Goal: Entertainment & Leisure: Consume media (video, audio)

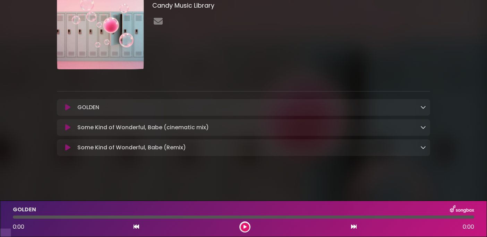
scroll to position [59, 0]
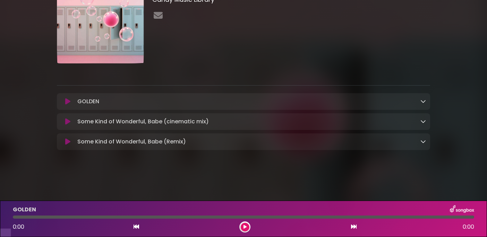
click at [68, 125] on icon at bounding box center [67, 121] width 5 height 7
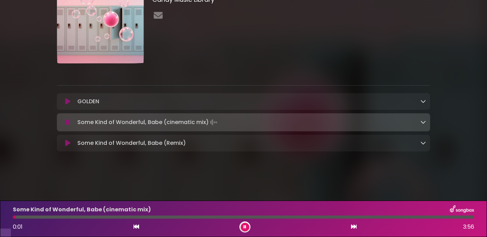
click at [79, 218] on div at bounding box center [243, 217] width 461 height 3
click at [70, 147] on icon at bounding box center [67, 143] width 5 height 7
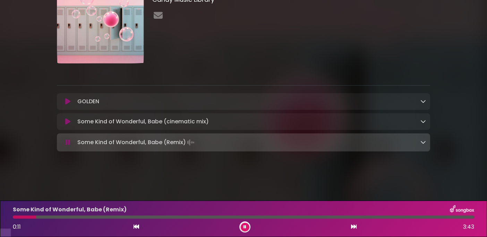
click at [179, 217] on div at bounding box center [243, 217] width 461 height 3
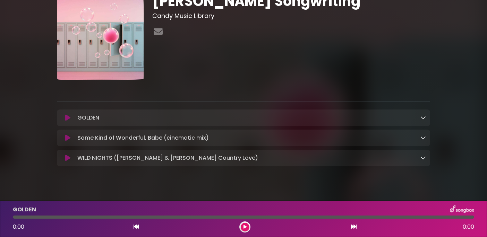
scroll to position [62, 0]
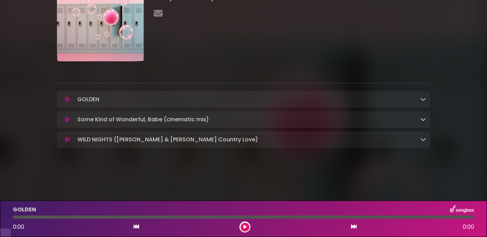
click at [70, 143] on icon at bounding box center [67, 139] width 5 height 7
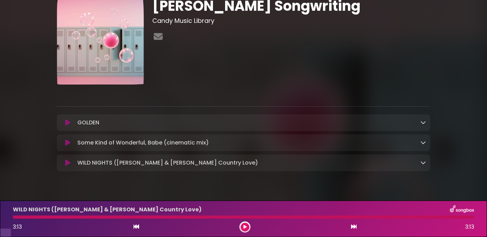
scroll to position [0, 0]
